Goal: Ask a question

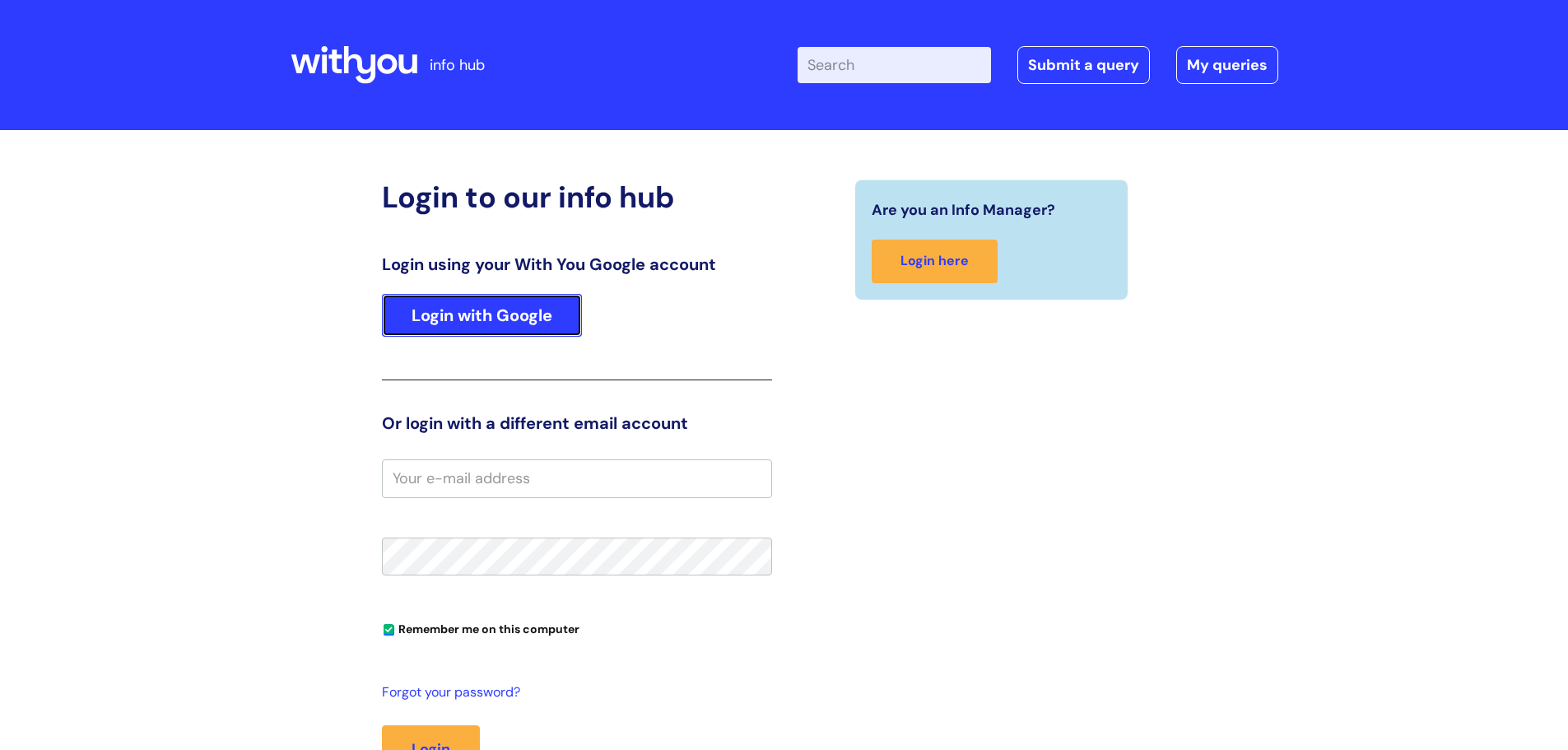
click at [477, 319] on link "Login with Google" at bounding box center [482, 315] width 200 height 42
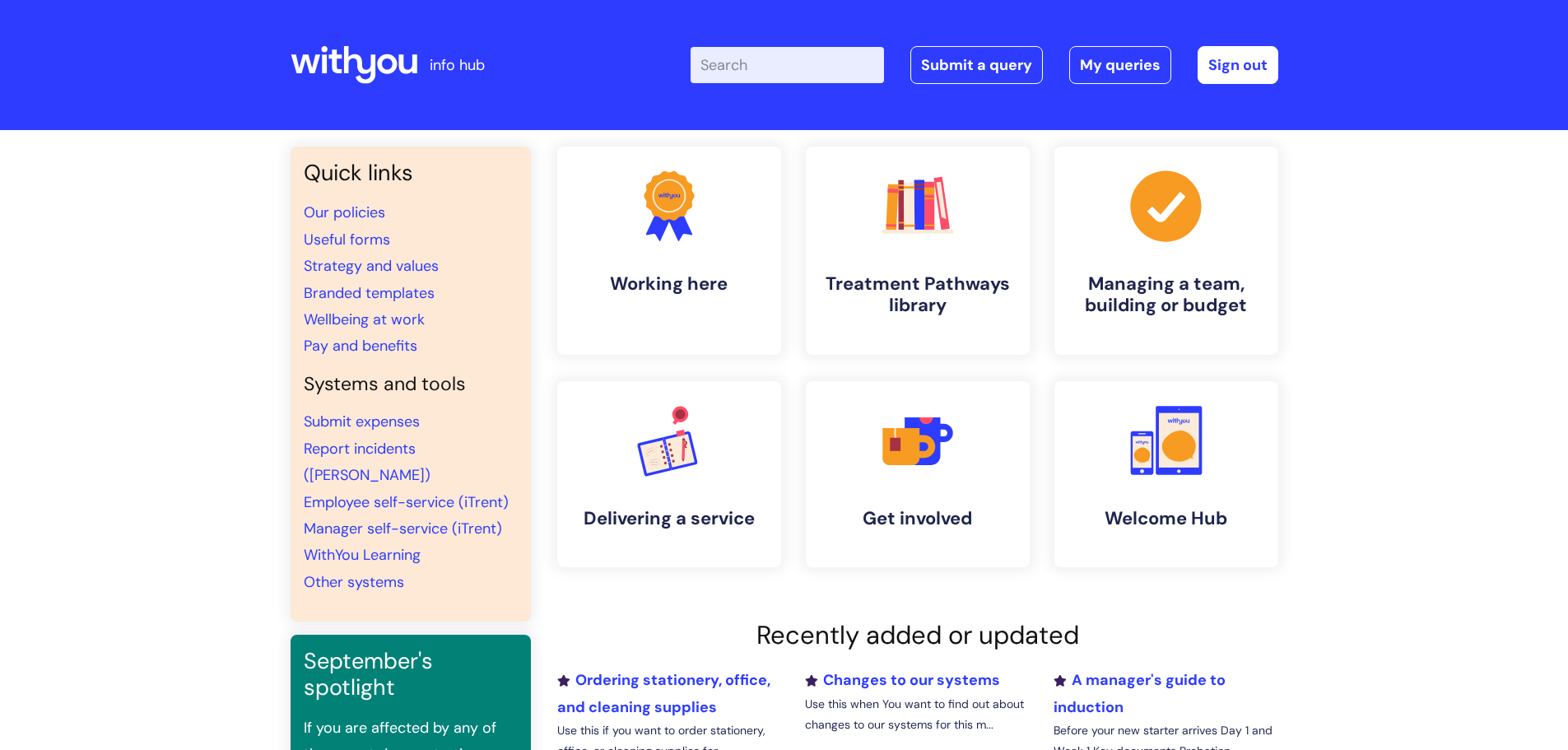
click at [775, 69] on input "Enter your search term here..." at bounding box center [787, 65] width 193 height 36
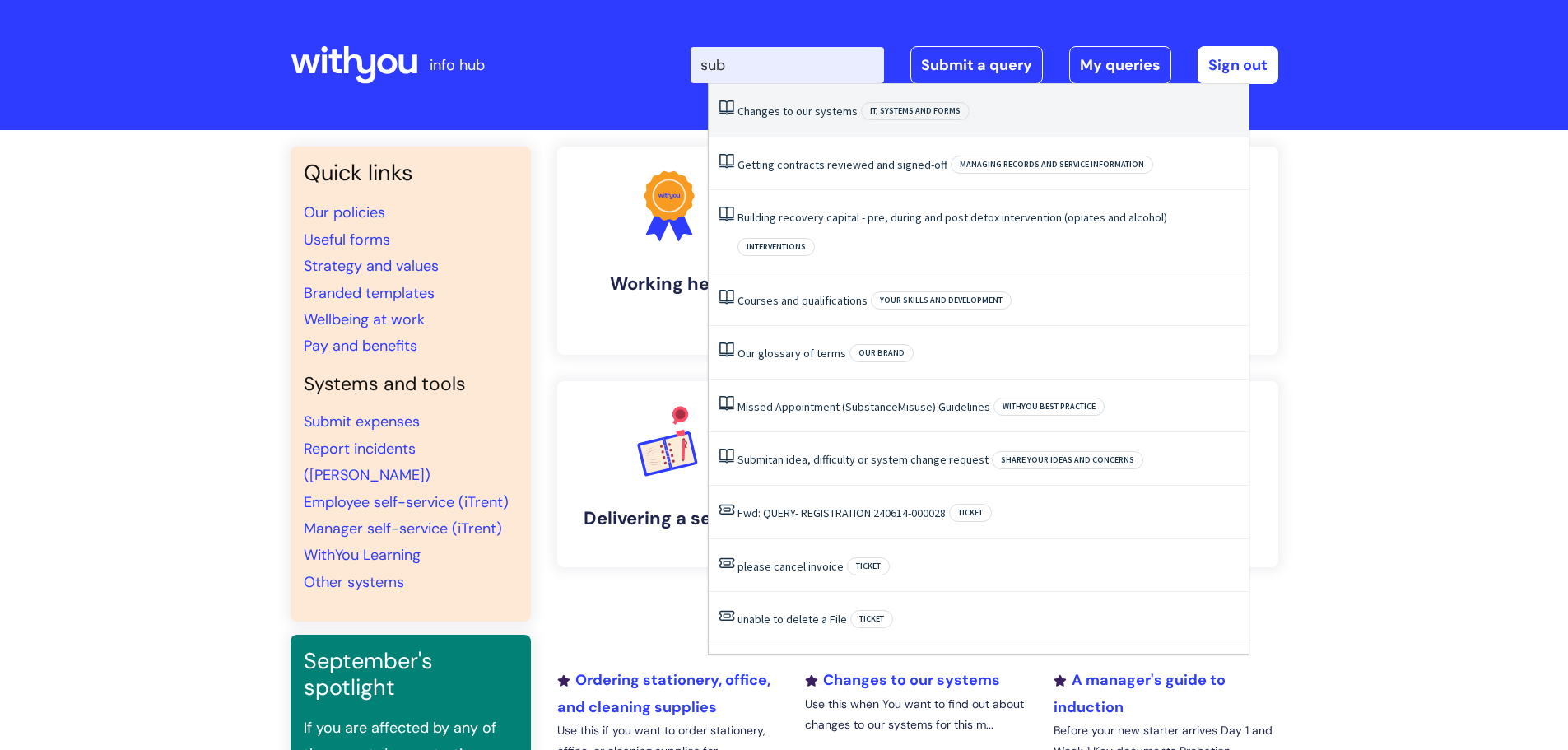
type input "sub"
click at [1341, 301] on div "Quick links Our policies Useful forms Strategy and values Branded templates Wel…" at bounding box center [784, 551] width 1568 height 841
